Goal: Information Seeking & Learning: Learn about a topic

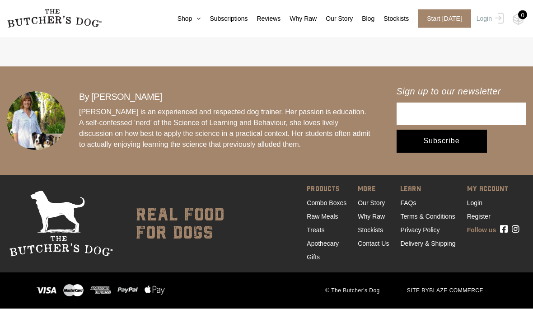
scroll to position [5132, 0]
click at [307, 207] on link "Combo Boxes" at bounding box center [327, 203] width 40 height 7
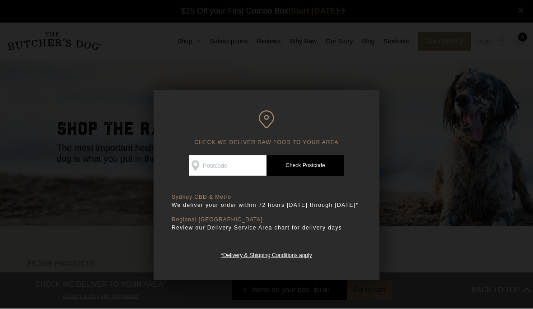
scroll to position [0, 0]
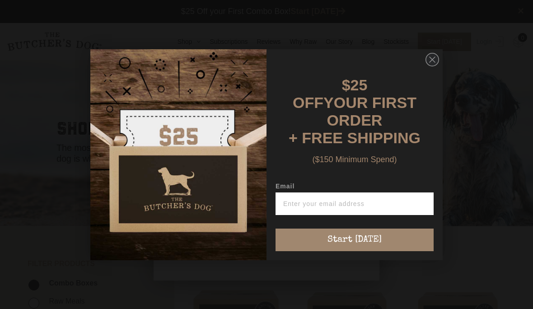
click at [437, 55] on circle "Close dialog" at bounding box center [432, 59] width 13 height 13
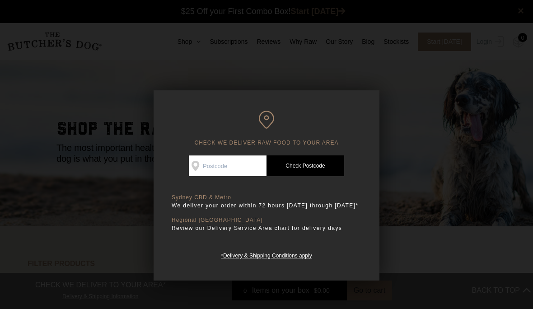
click at [220, 165] on input "Check Availability At" at bounding box center [228, 166] width 78 height 21
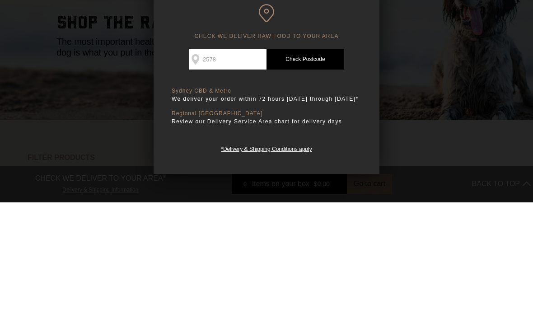
type input "2578"
click at [319, 156] on link "Check Postcode" at bounding box center [306, 166] width 78 height 21
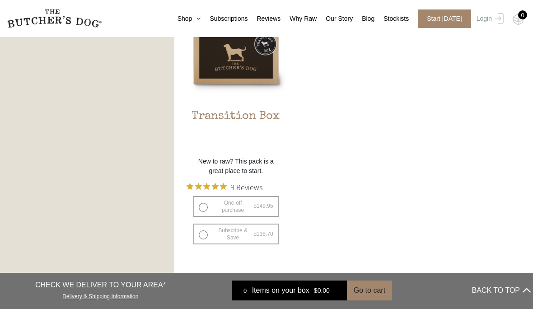
scroll to position [844, 0]
click at [292, 16] on link "Why Raw" at bounding box center [299, 18] width 36 height 9
